Goal: Find specific page/section: Find specific page/section

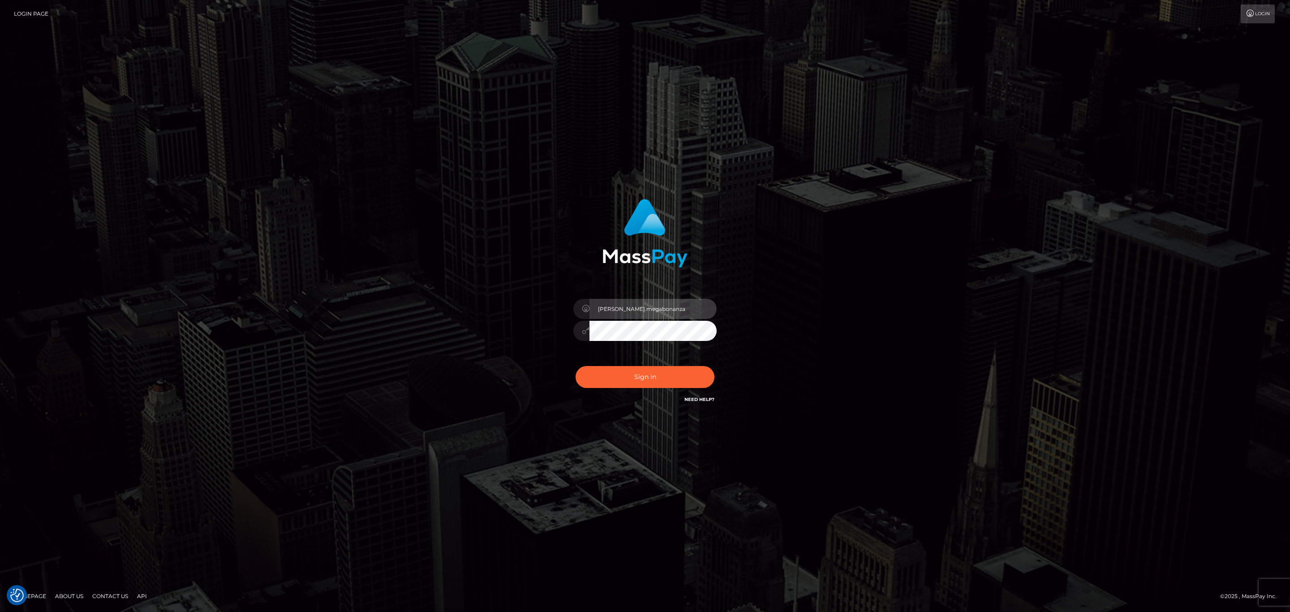
click at [647, 314] on input "sean.megabonanza" at bounding box center [652, 309] width 127 height 20
type input "SeanP.spree"
click at [669, 366] on button "Sign in" at bounding box center [645, 377] width 139 height 22
click at [680, 368] on button "Sign in" at bounding box center [645, 377] width 139 height 22
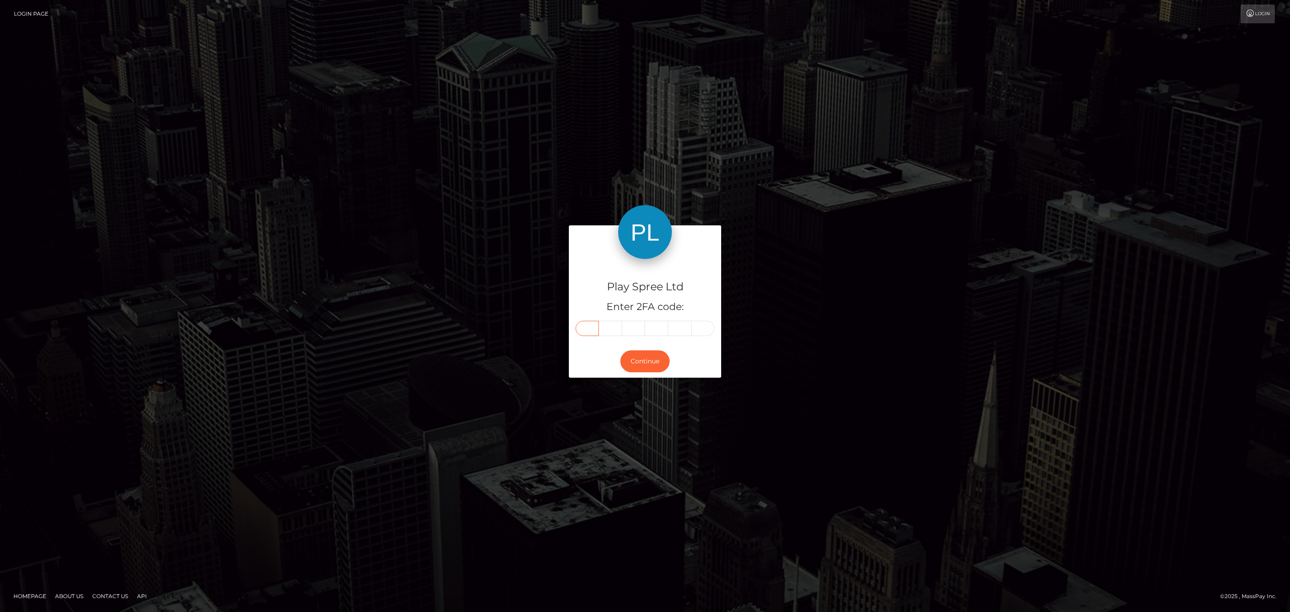
click at [582, 332] on input "text" at bounding box center [587, 328] width 23 height 15
paste input "0"
type input "0"
type input "4"
type input "8"
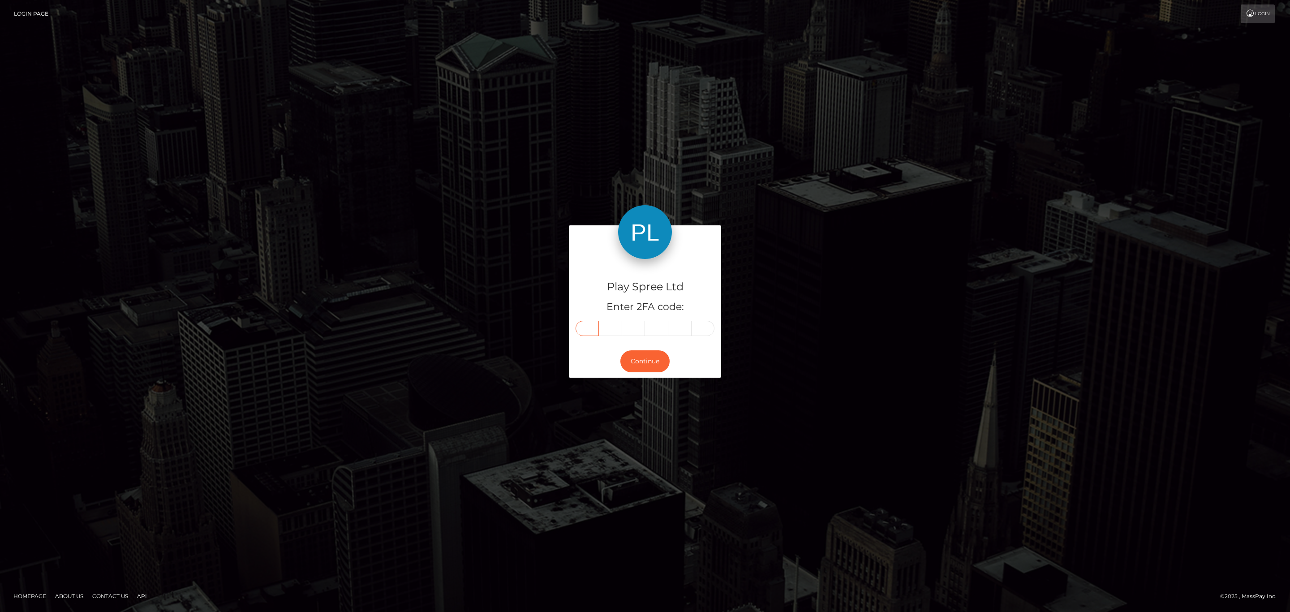
type input "9"
type input "8"
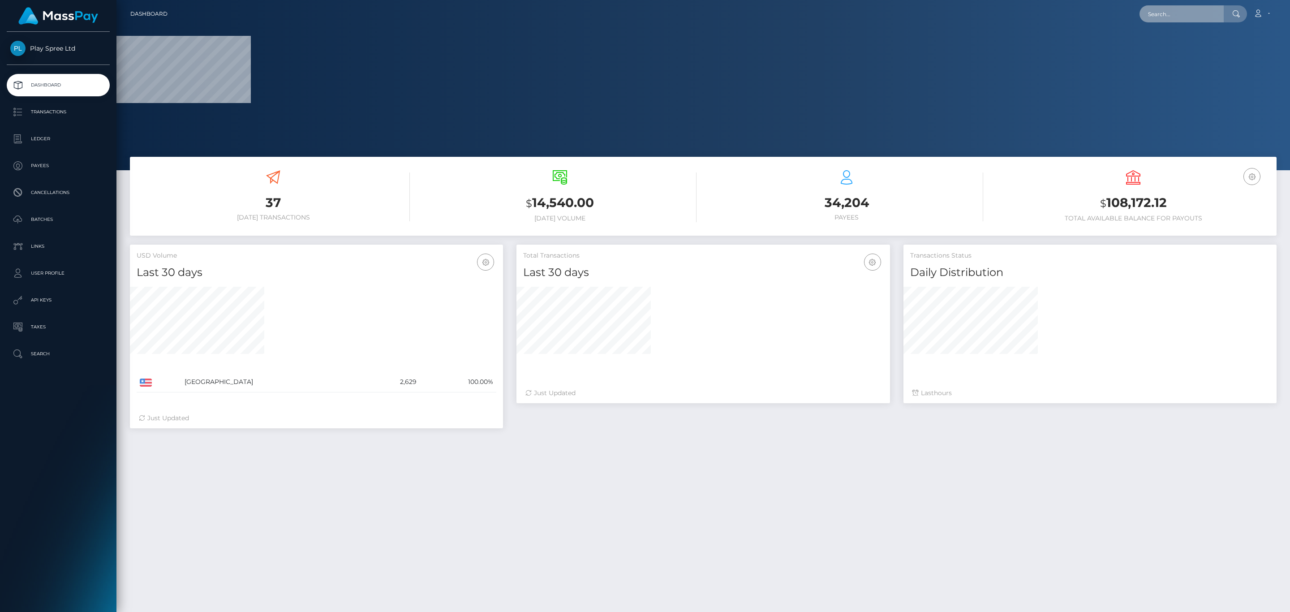
click at [1180, 6] on input "text" at bounding box center [1181, 13] width 84 height 17
paste input "348ccfc9-58ce-47f3-9c54-2a7c4e08427c"
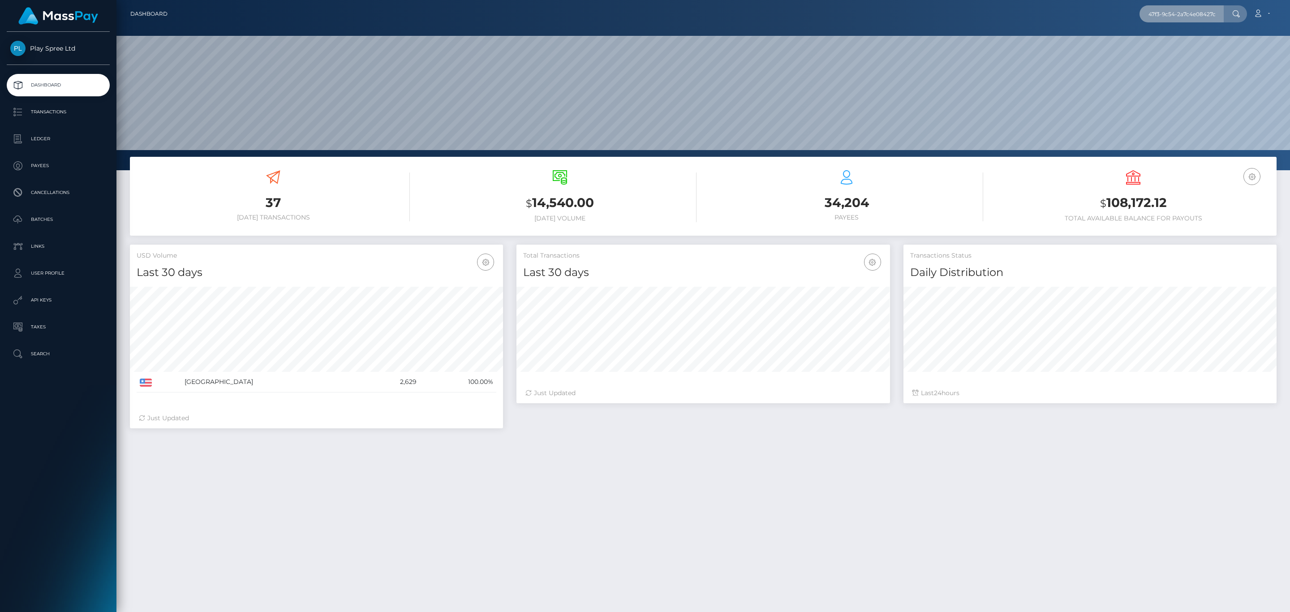
scroll to position [159, 373]
click at [1205, 17] on input "348ccfc9-58ce-47f3-9c54-2a7c4e08427c" at bounding box center [1181, 13] width 84 height 17
paste input "text"
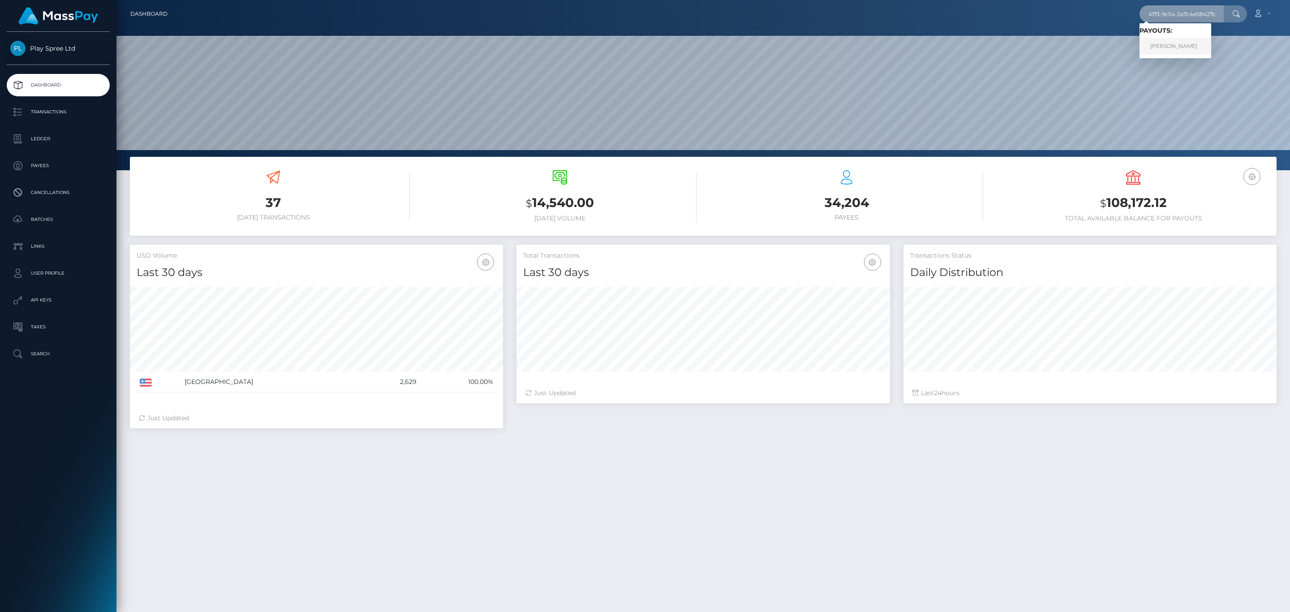
type input "348ccfc9-58ce-47f3-9c54-2a7c4e08427c"
click at [1185, 41] on link "SADIE LEA KIPPENBERGER" at bounding box center [1175, 46] width 72 height 17
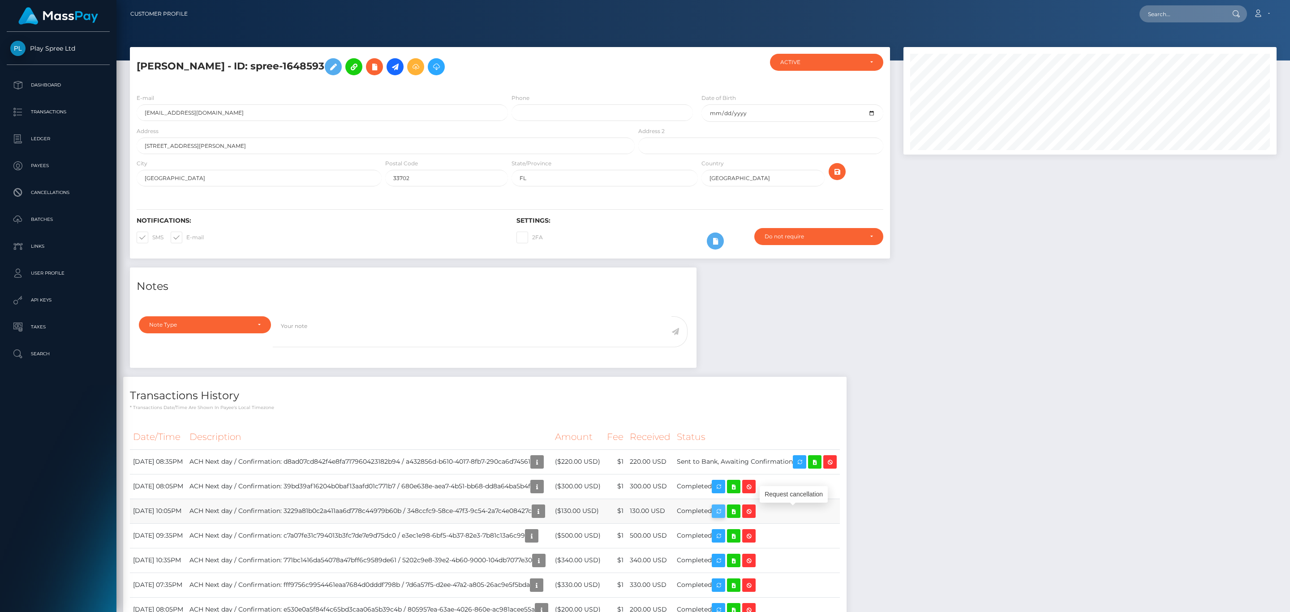
scroll to position [107, 373]
click at [724, 514] on icon "button" at bounding box center [718, 511] width 11 height 11
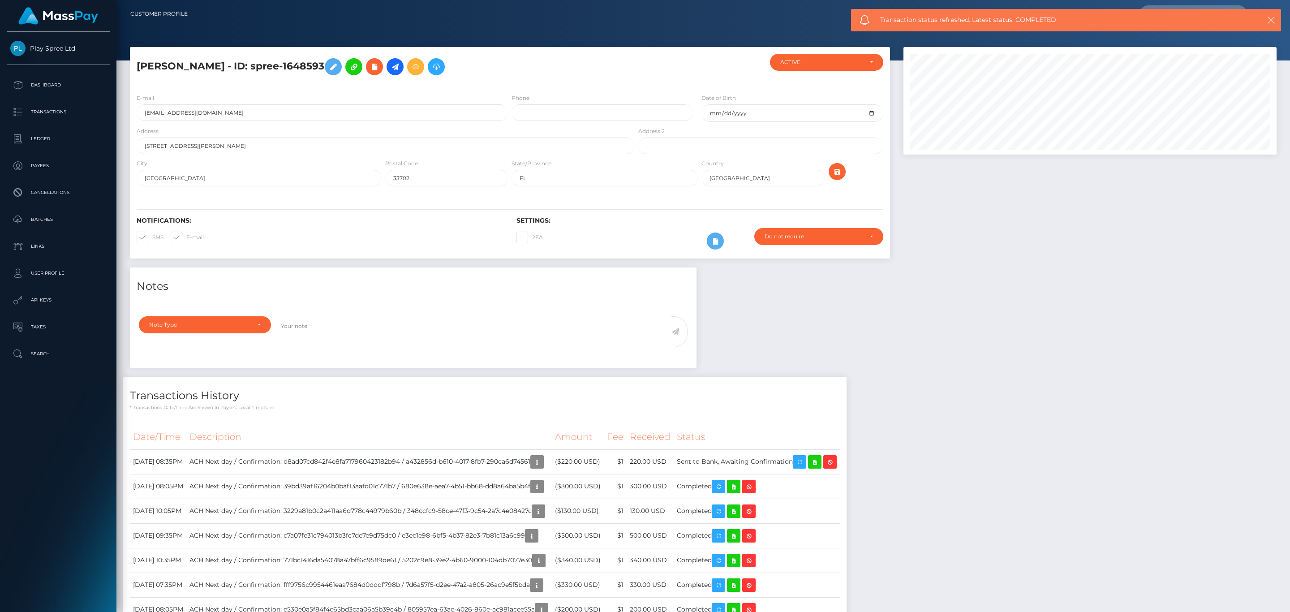
click at [1268, 17] on icon "button" at bounding box center [1271, 20] width 9 height 9
